Goal: Task Accomplishment & Management: Manage account settings

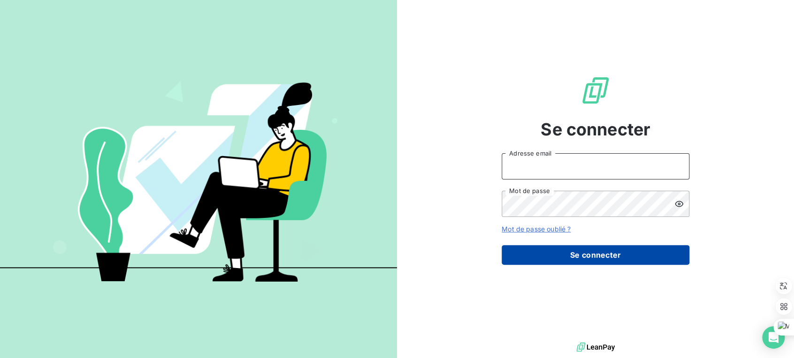
type input "s.elmejhad@vocalcom.com"
click at [581, 251] on button "Se connecter" at bounding box center [596, 255] width 188 height 20
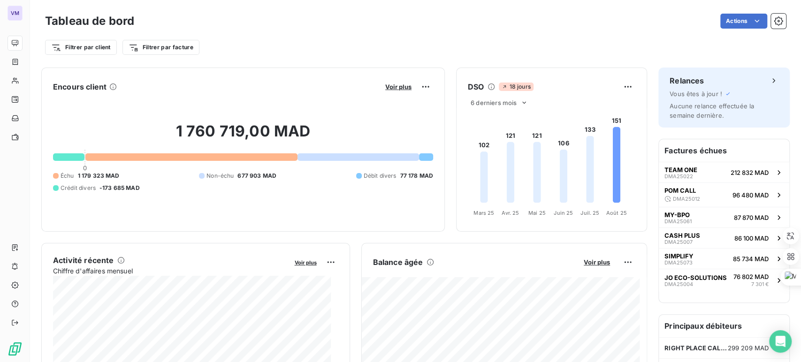
scroll to position [29, 0]
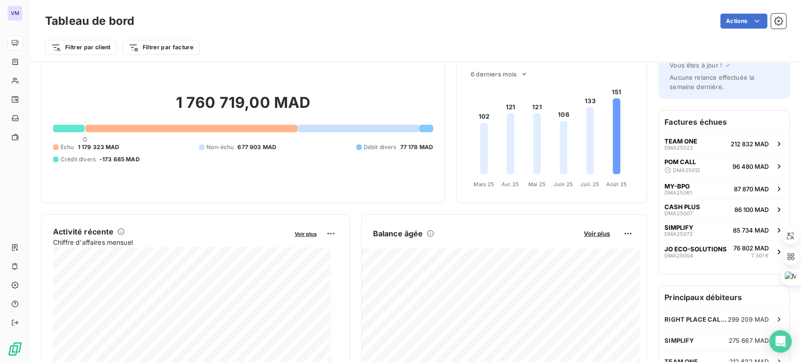
click at [56, 148] on div at bounding box center [56, 147] width 6 height 6
click at [123, 128] on div at bounding box center [191, 129] width 212 height 8
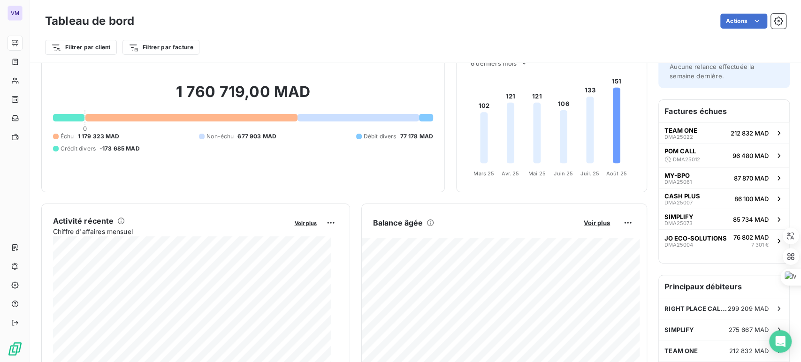
scroll to position [38, 0]
